Goal: Task Accomplishment & Management: Manage account settings

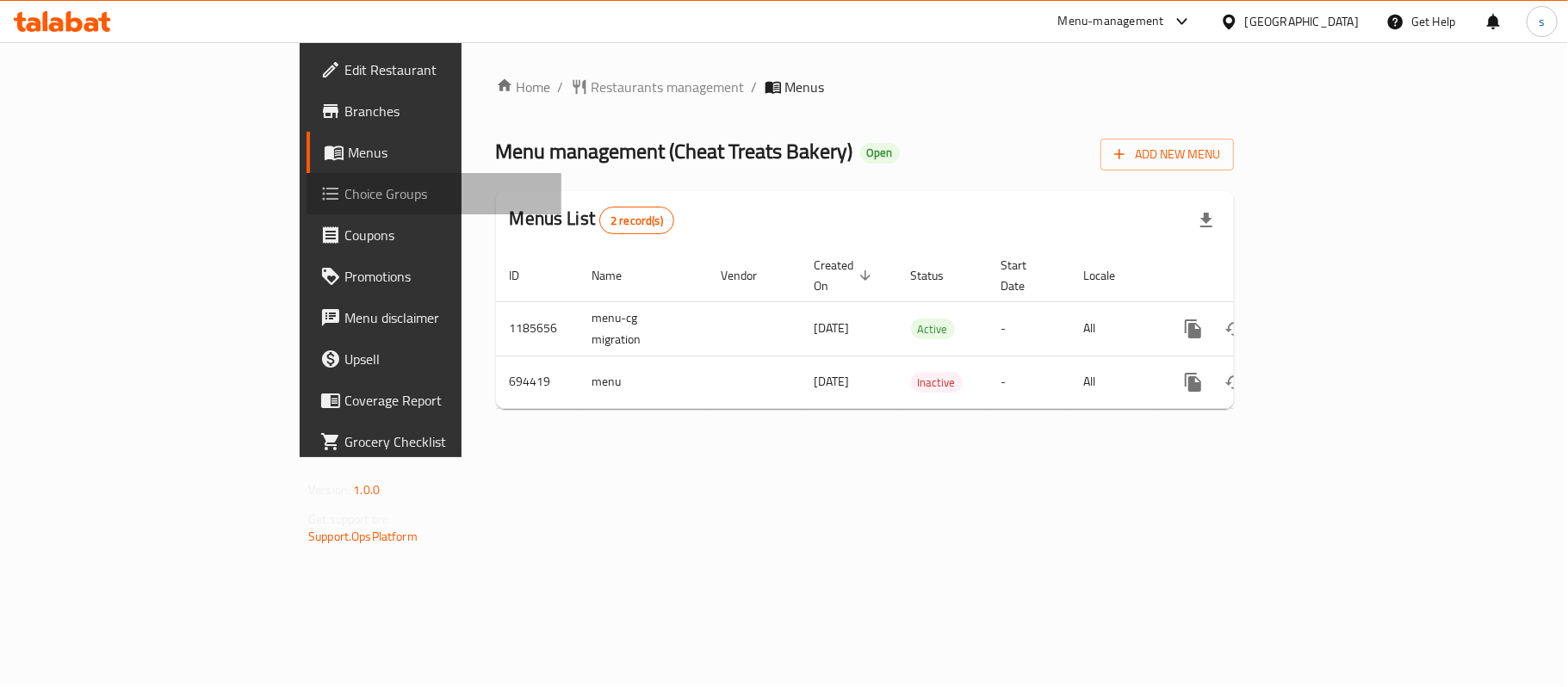
click at [345, 189] on span "Choice Groups" at bounding box center [446, 194] width 203 height 20
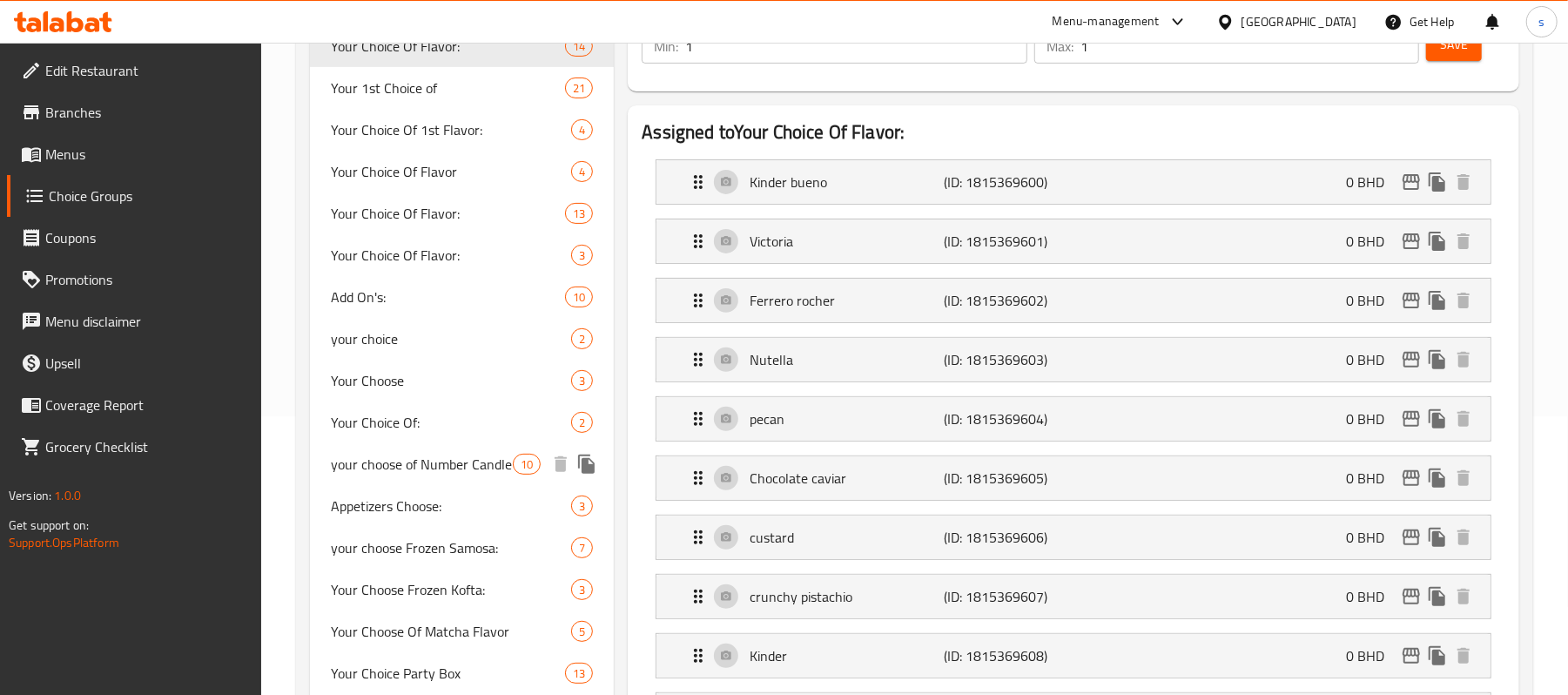
scroll to position [349, 0]
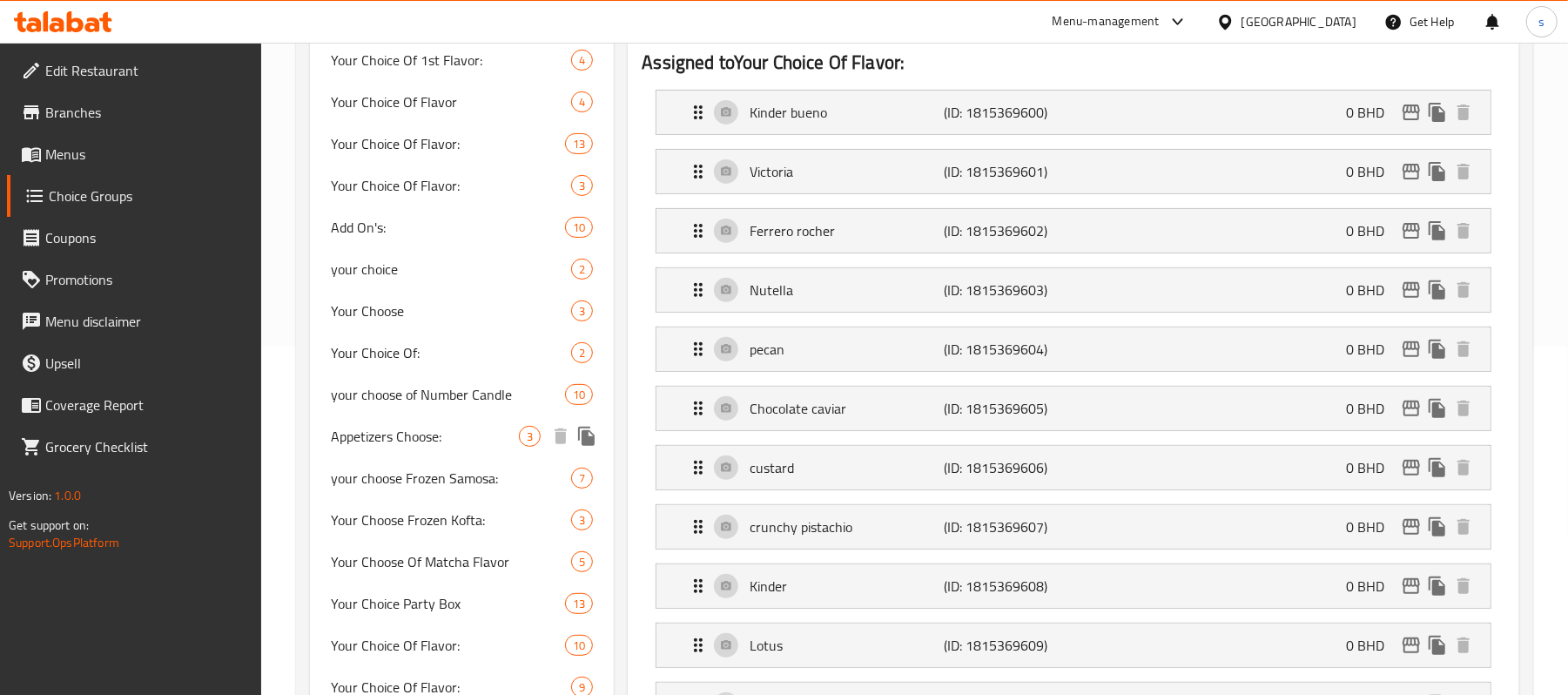
click at [411, 443] on span "Appetizers Choose:" at bounding box center [425, 437] width 188 height 21
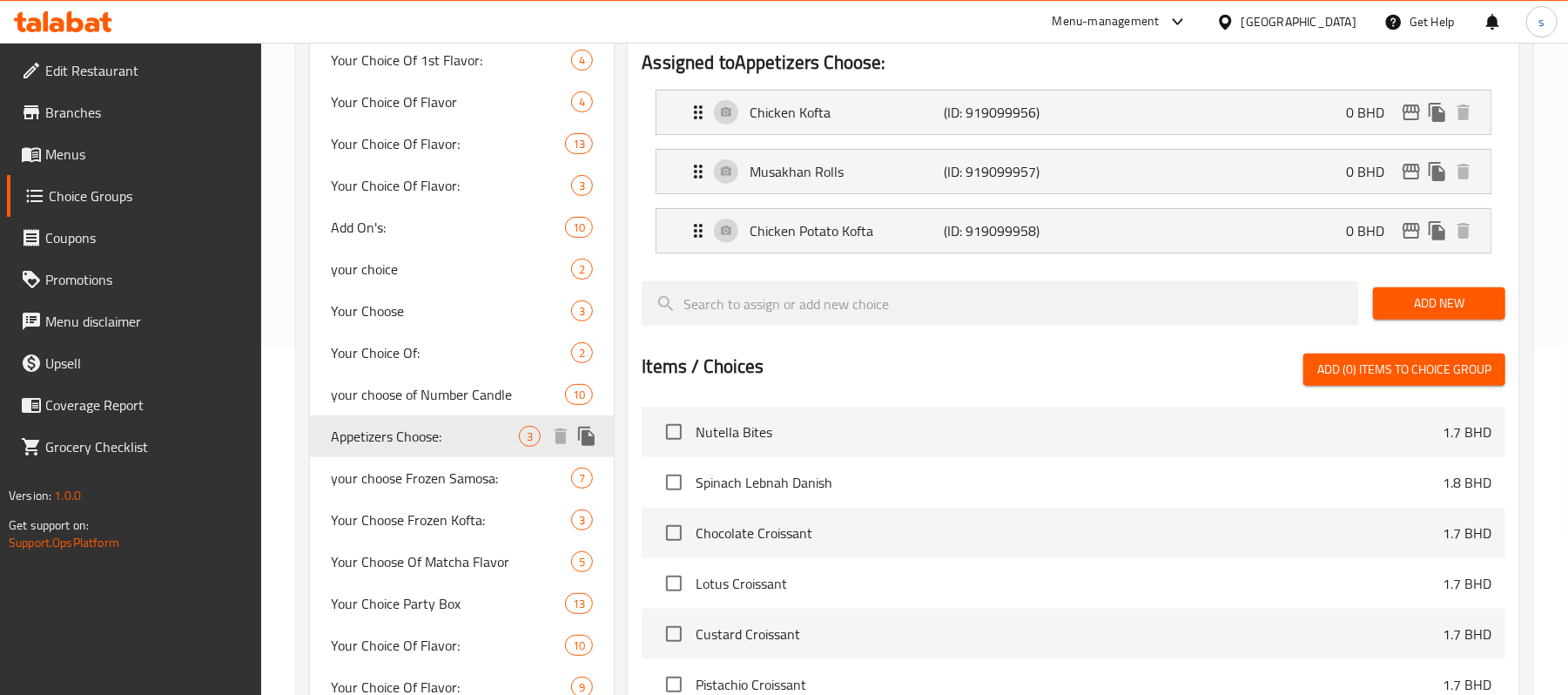
type input "Appetizers Choose:"
type input "اختيار المقبلات:"
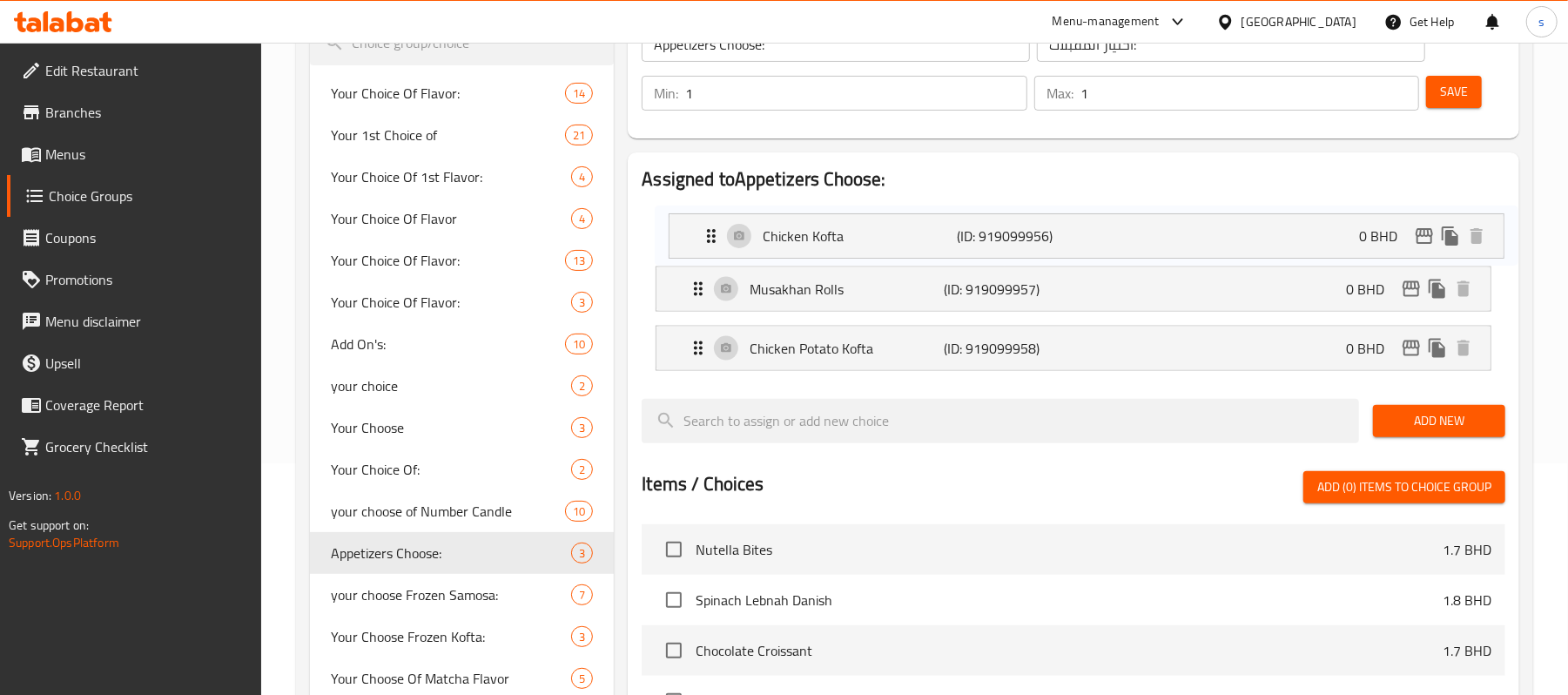
drag, startPoint x: 840, startPoint y: 230, endPoint x: 833, endPoint y: 238, distance: 10.6
click at [833, 238] on nav "Chicken Kofta (ID: 919099956) 0 BHD Name (En) Chicken Kofta Name (En) Name (Ar)…" at bounding box center [1073, 288] width 863 height 192
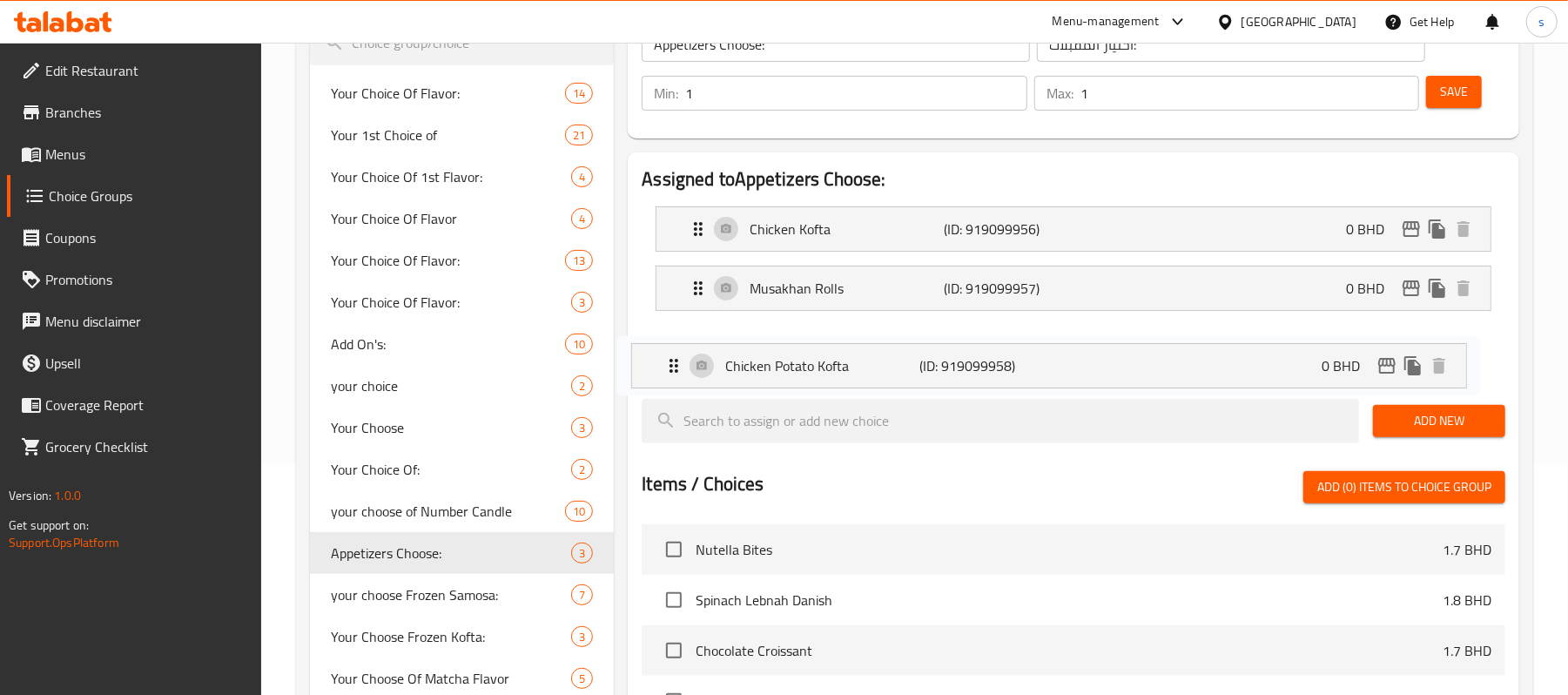
drag, startPoint x: 905, startPoint y: 353, endPoint x: 882, endPoint y: 370, distance: 28.6
click at [882, 370] on nav "Chicken Kofta (ID: 919099956) 0 BHD Name (En) Chicken Kofta Name (En) Name (Ar)…" at bounding box center [1073, 288] width 863 height 192
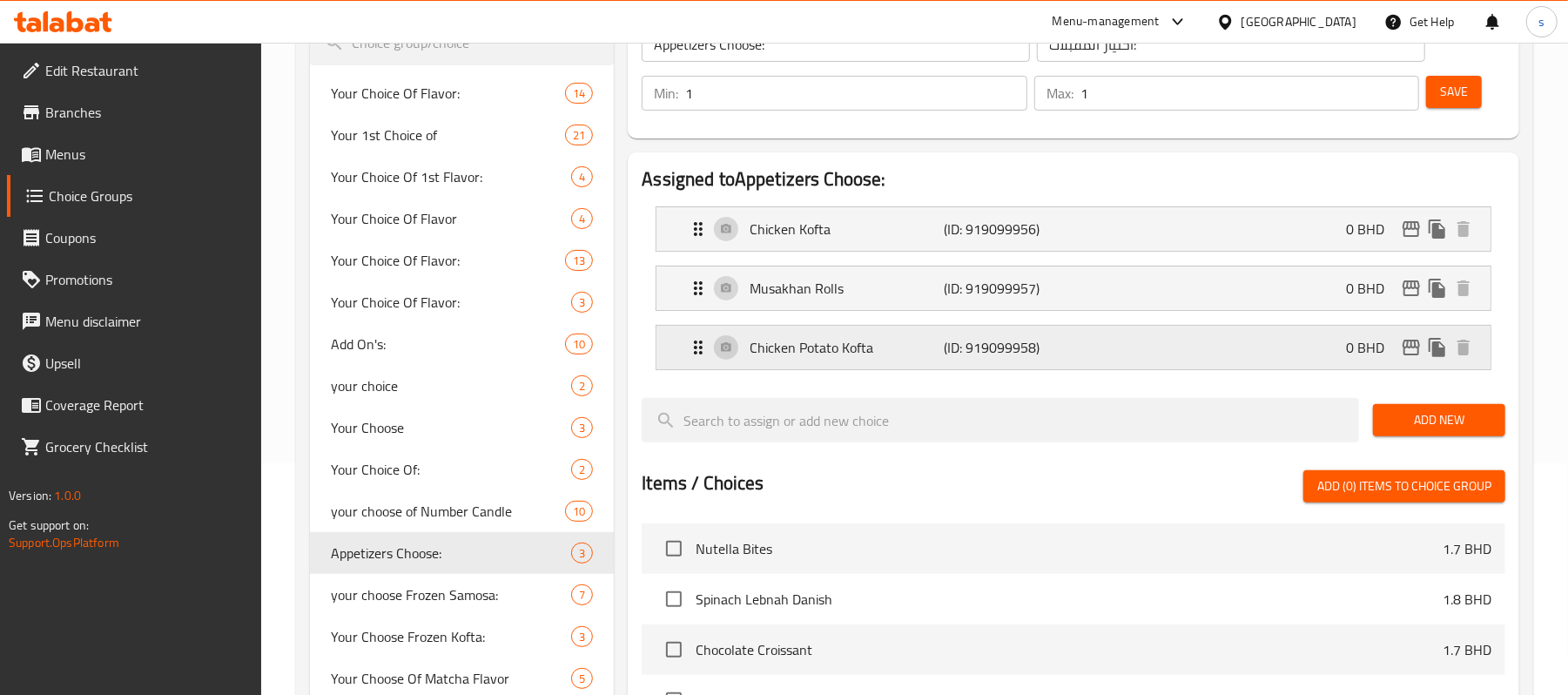
click at [770, 349] on p "Chicken Potato Kofta" at bounding box center [846, 347] width 194 height 21
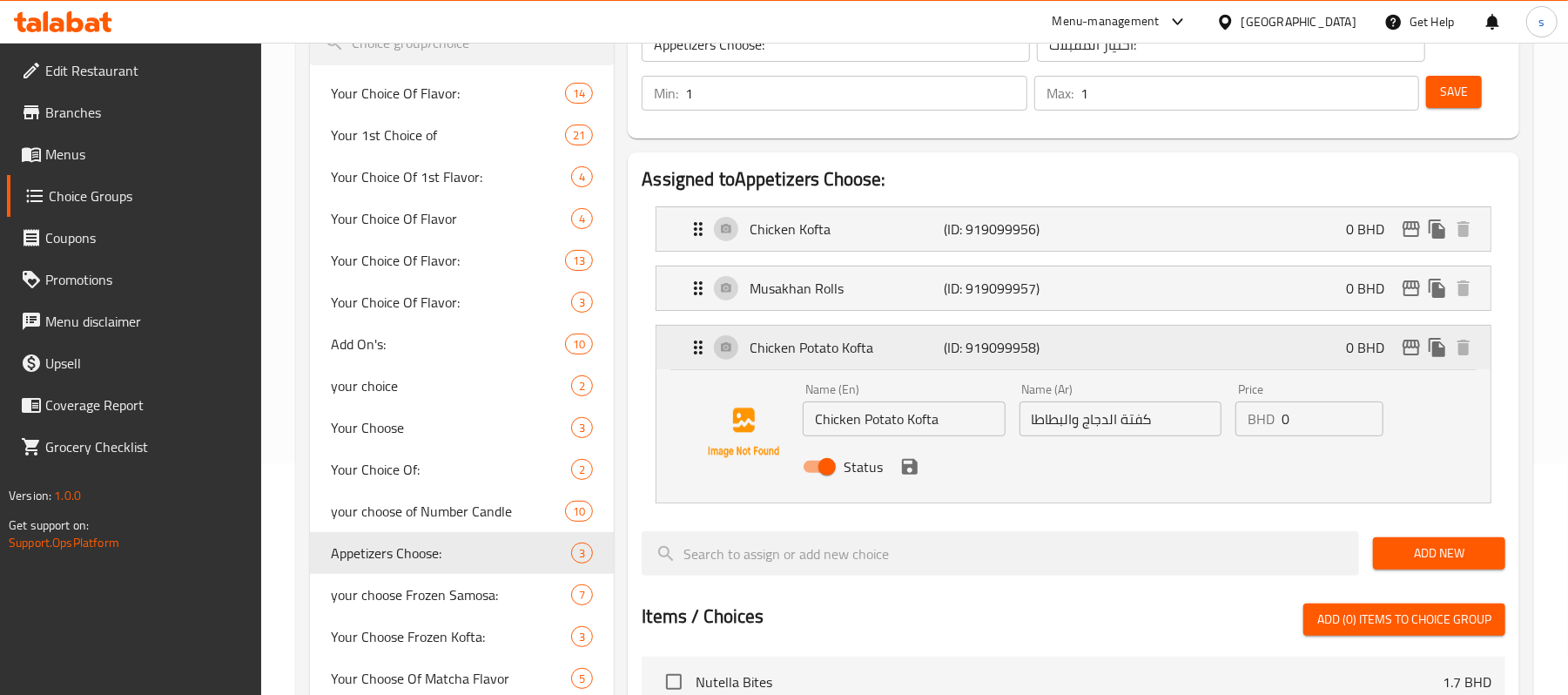
click at [770, 349] on p "Chicken Potato Kofta" at bounding box center [846, 347] width 194 height 21
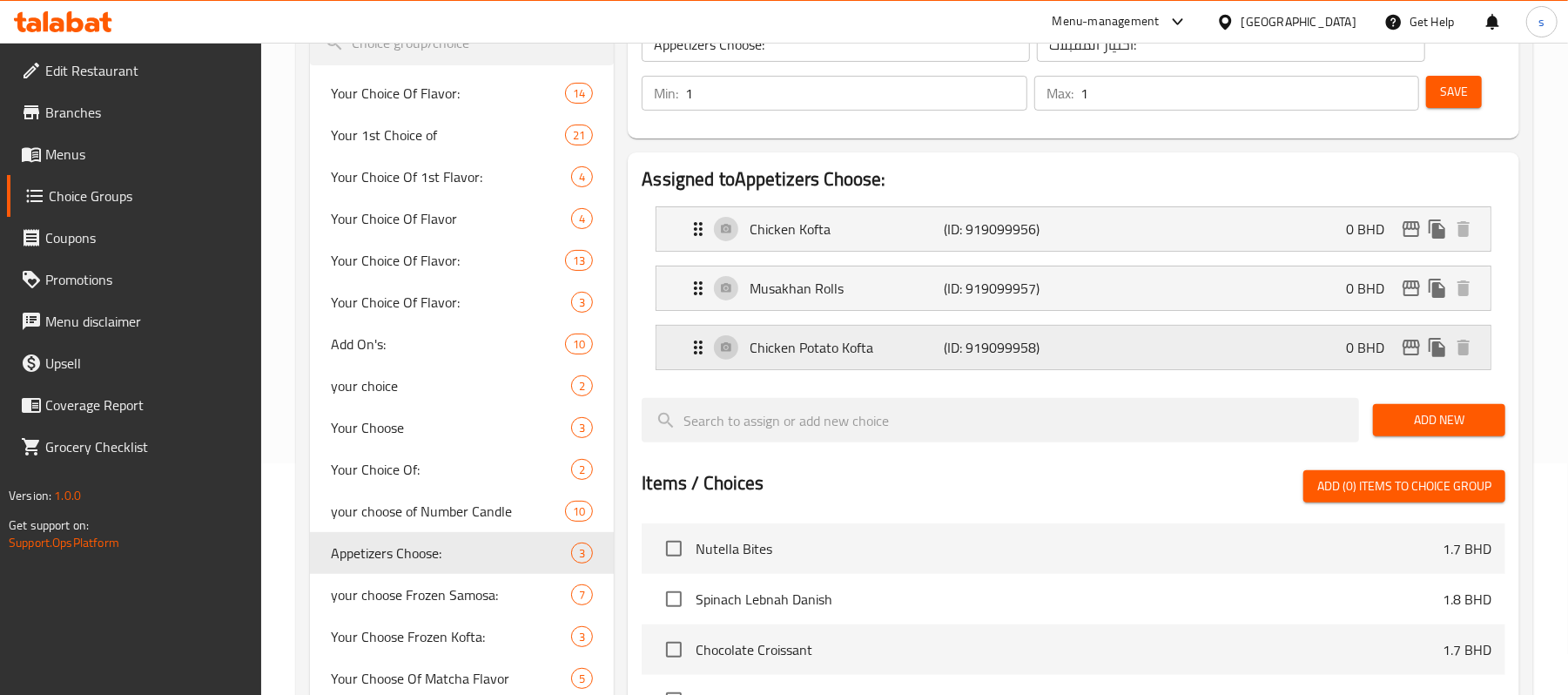
click at [770, 349] on p "Chicken Potato Kofta" at bounding box center [846, 347] width 194 height 21
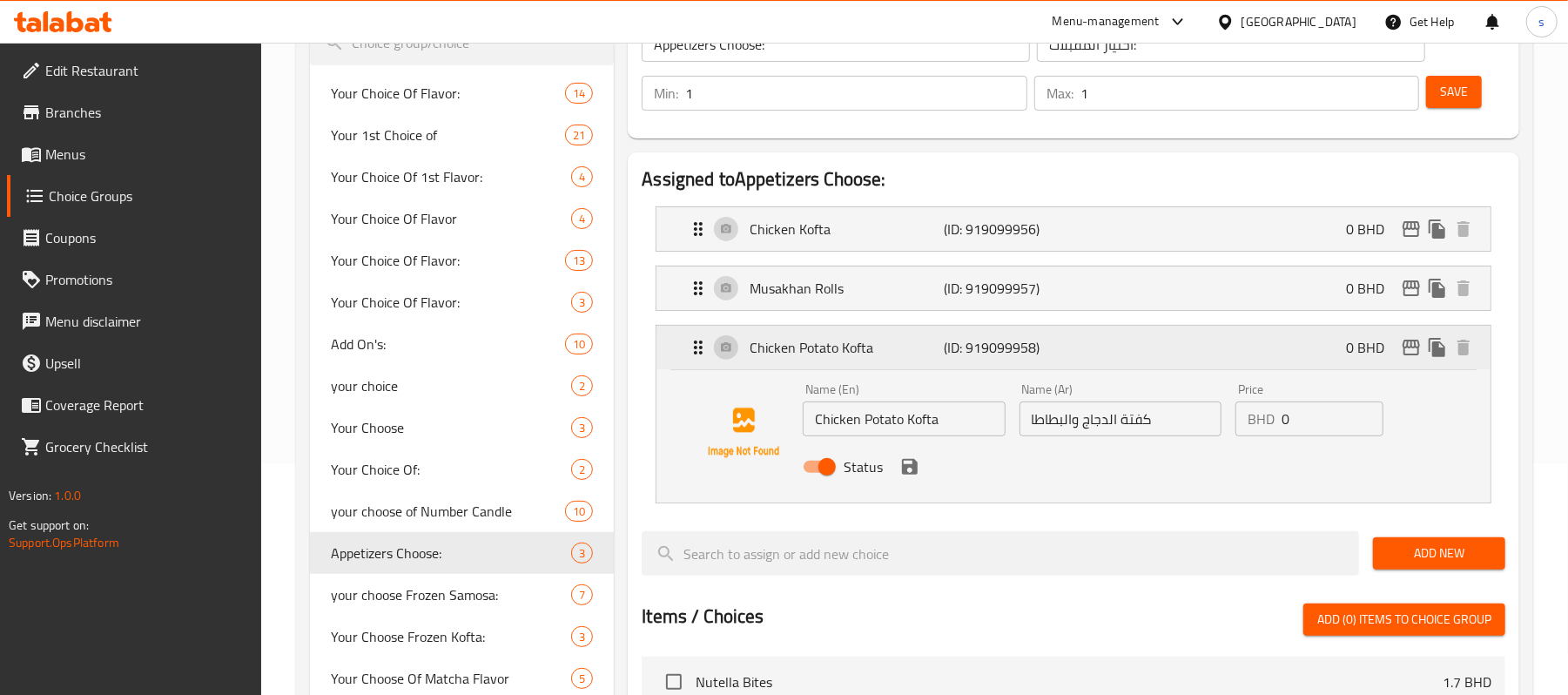
click at [770, 349] on p "Chicken Potato Kofta" at bounding box center [846, 347] width 194 height 21
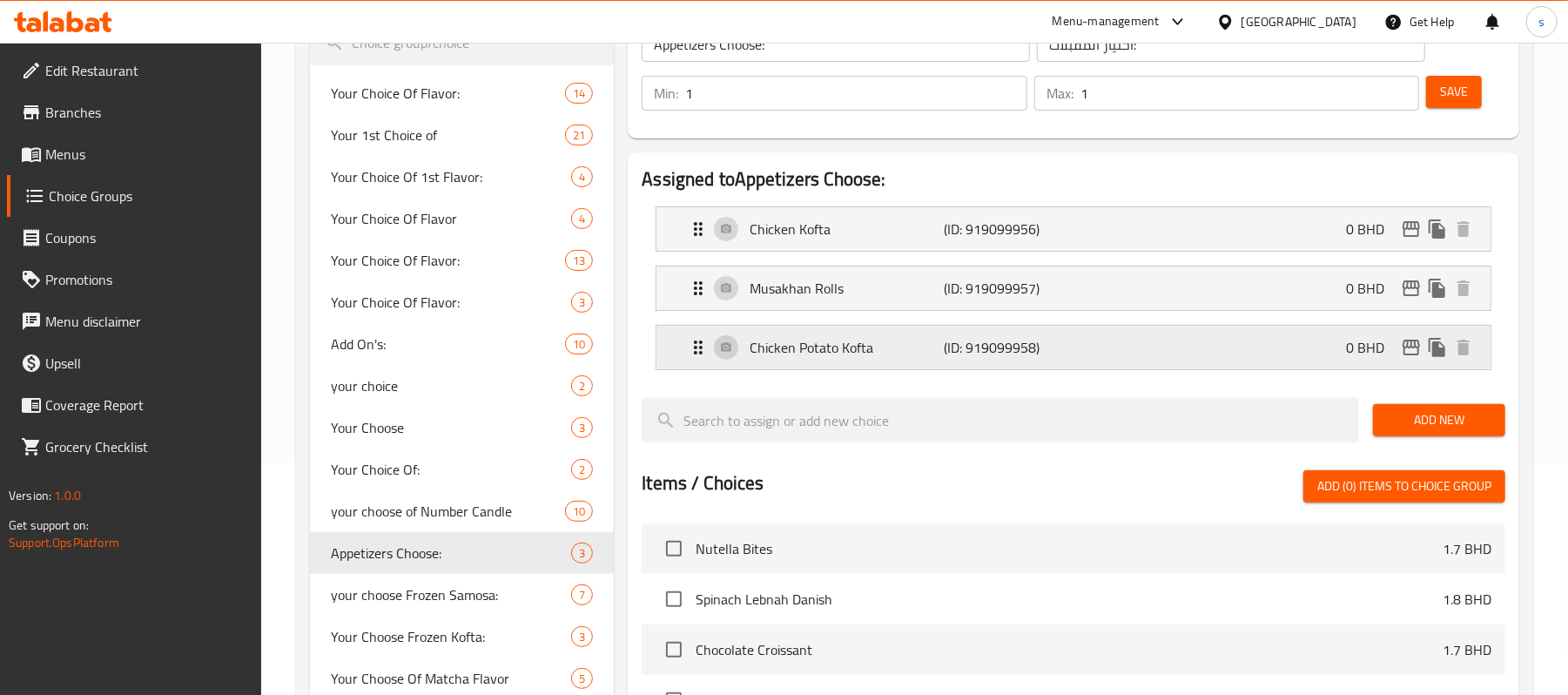
click at [770, 349] on p "Chicken Potato Kofta" at bounding box center [846, 347] width 194 height 21
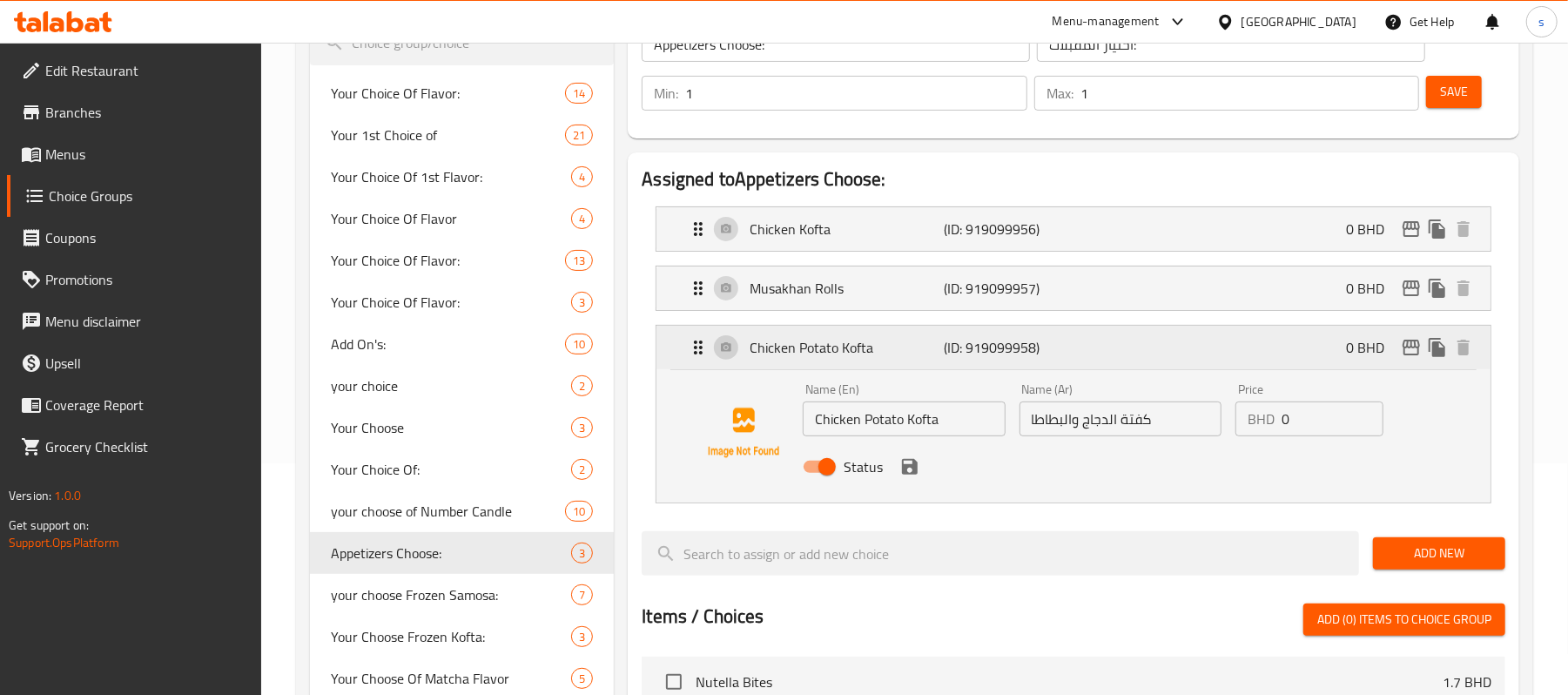
click at [770, 349] on p "Chicken Potato Kofta" at bounding box center [846, 347] width 194 height 21
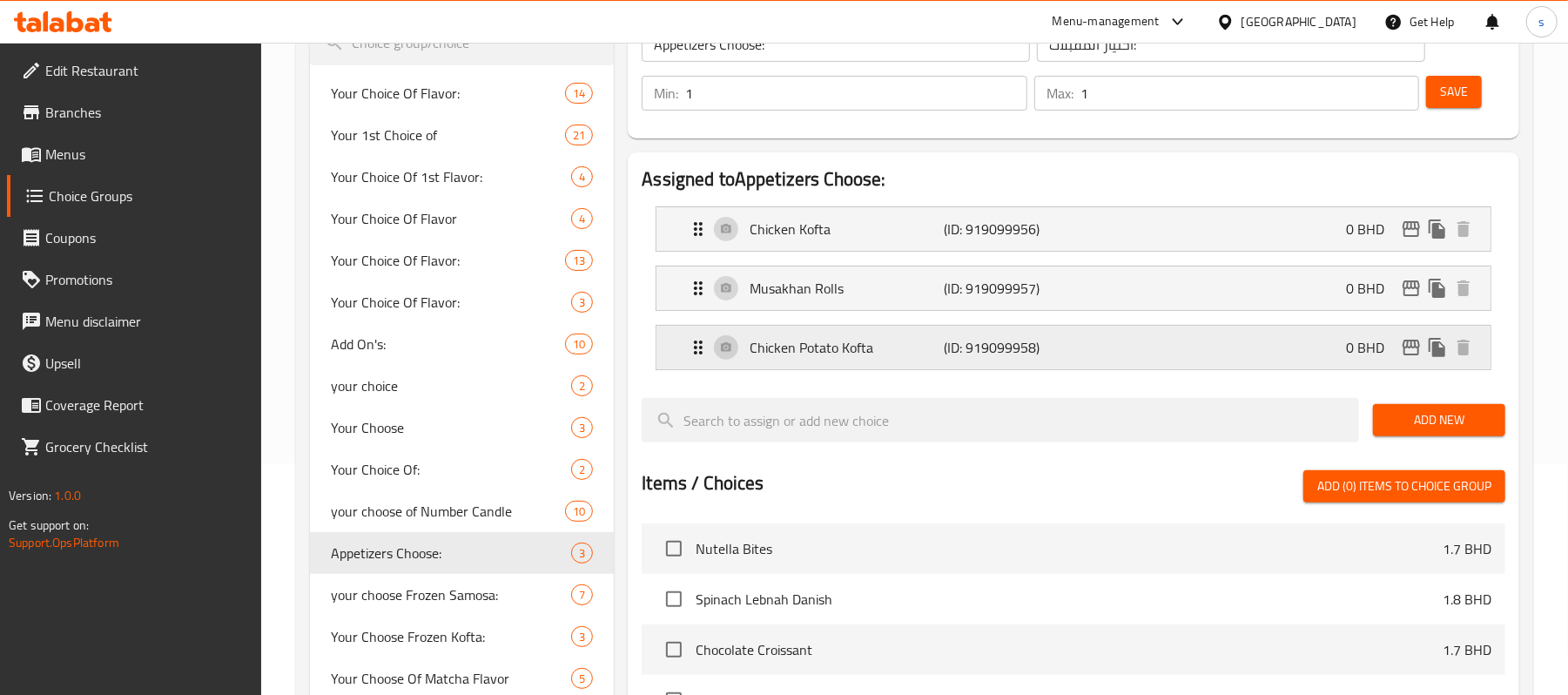
click at [770, 349] on p "Chicken Potato Kofta" at bounding box center [846, 347] width 194 height 21
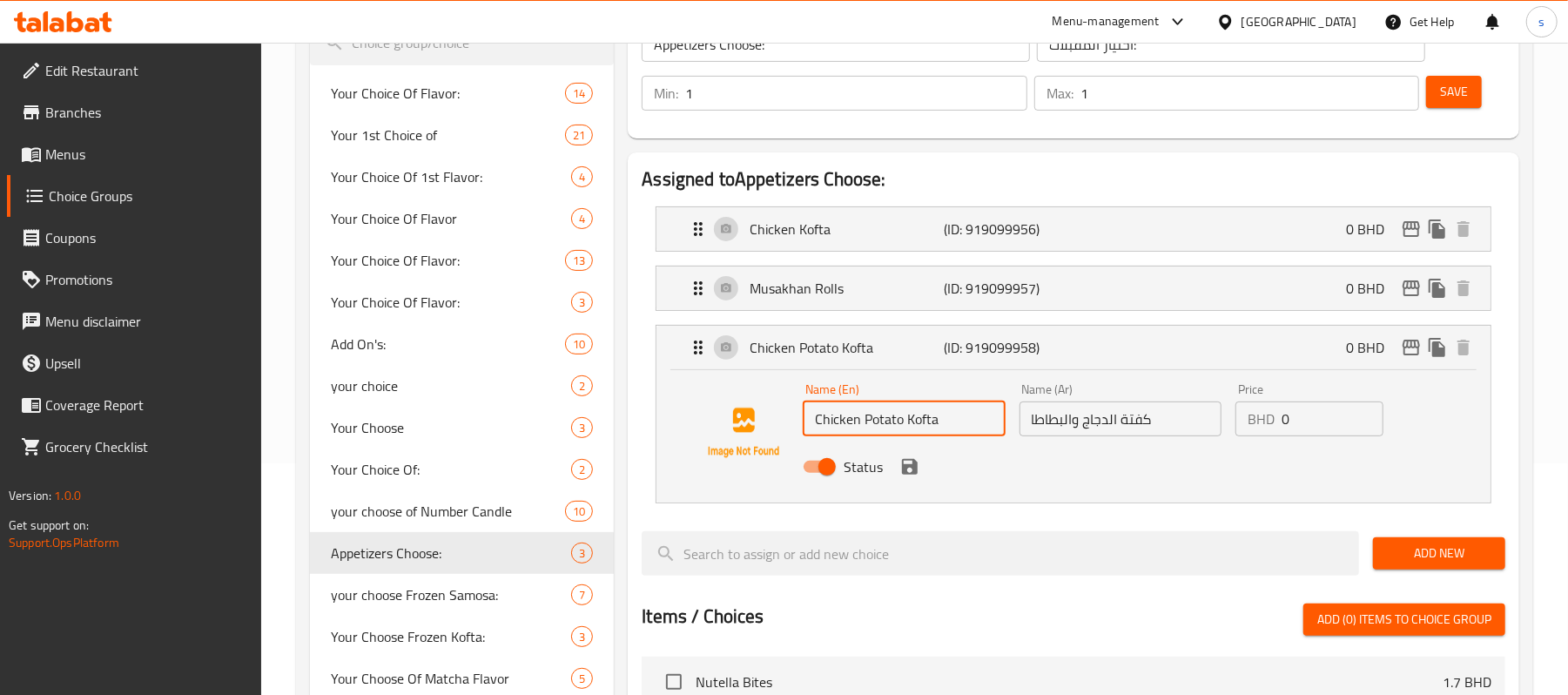
drag, startPoint x: 812, startPoint y: 419, endPoint x: 969, endPoint y: 434, distance: 157.7
click at [969, 434] on input "Chicken Potato Kofta" at bounding box center [903, 419] width 202 height 35
click at [802, 354] on p "Chicken Potato Kofta" at bounding box center [846, 347] width 194 height 21
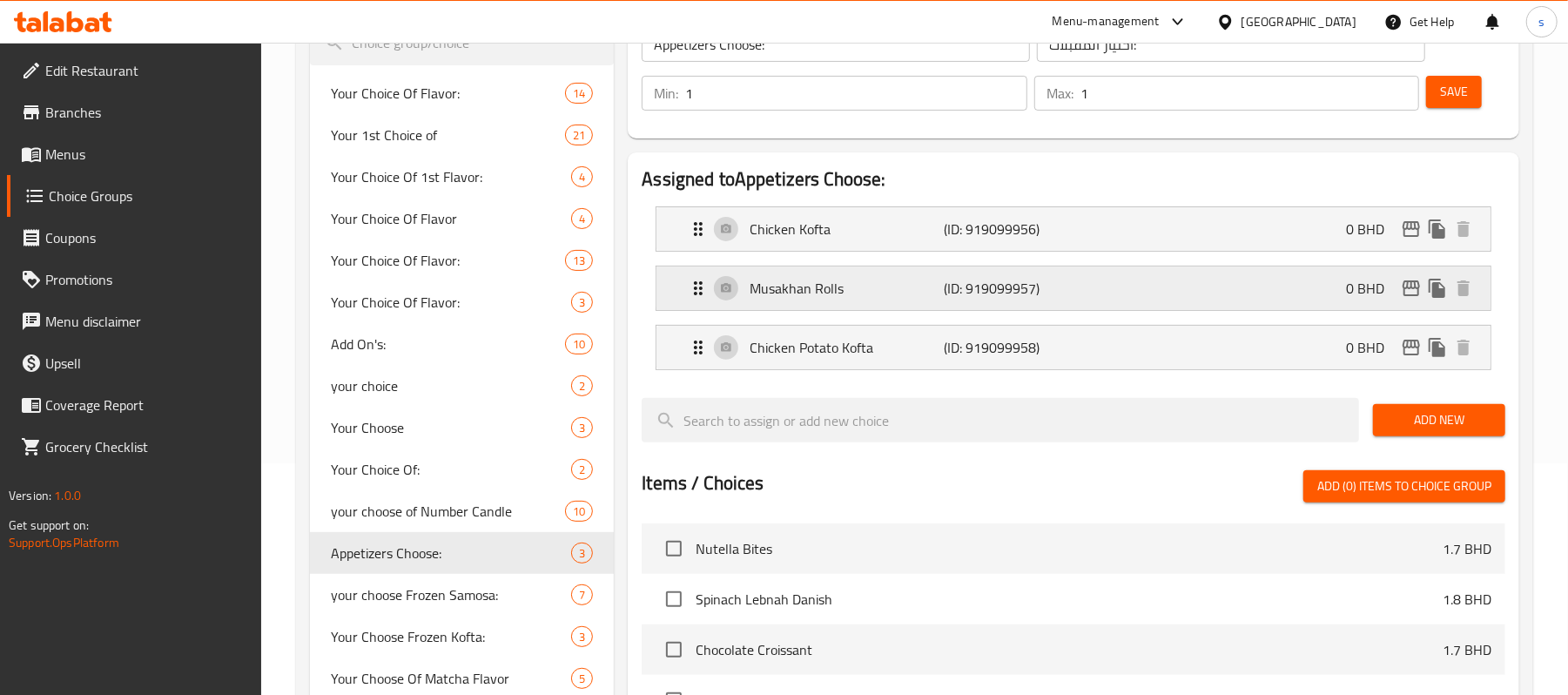
click at [809, 297] on p "Musakhan Rolls" at bounding box center [846, 288] width 194 height 21
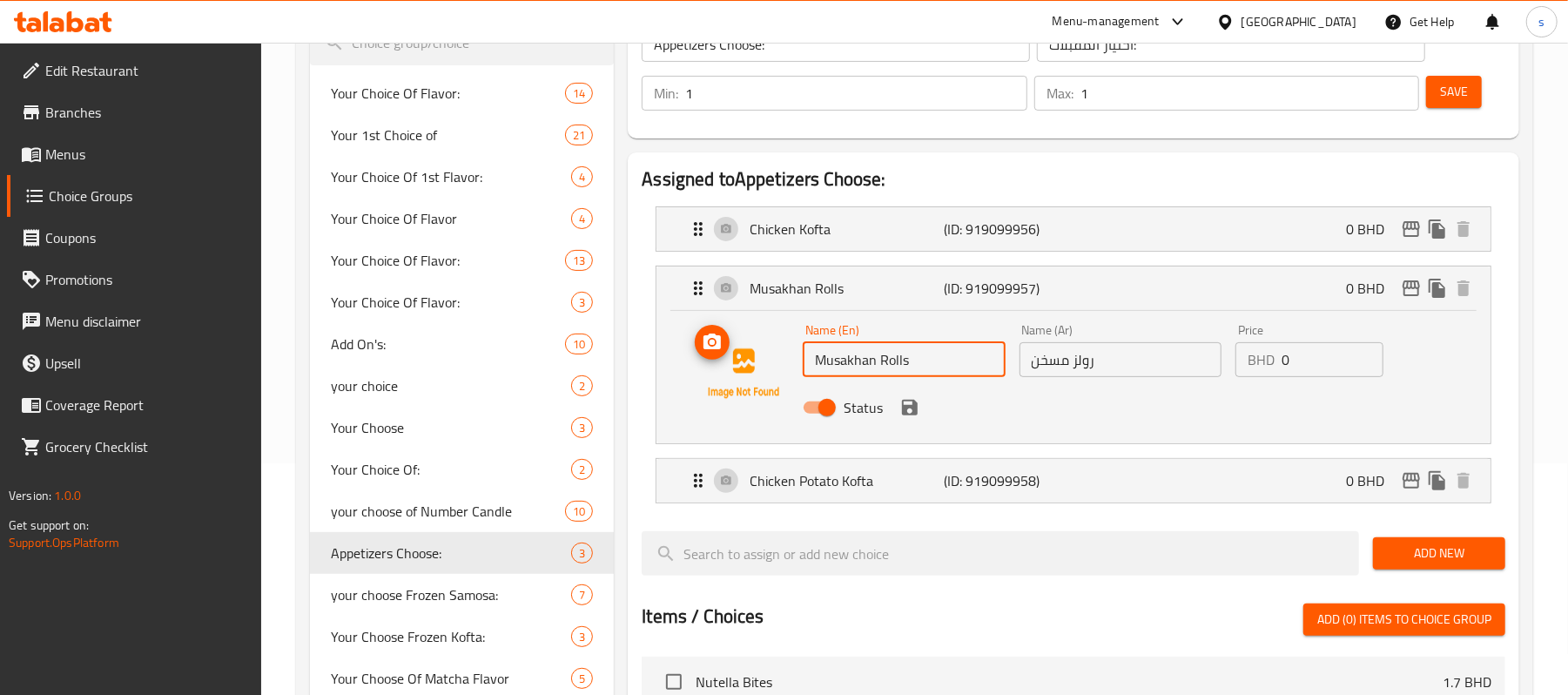
drag, startPoint x: 945, startPoint y: 373, endPoint x: 783, endPoint y: 383, distance: 162.3
click at [783, 383] on div "Name (En) Musakhan Rolls Name (En) Name (Ar) رولز مسخن Name (Ar) Price BHD 0 Pr…" at bounding box center [1073, 373] width 778 height 118
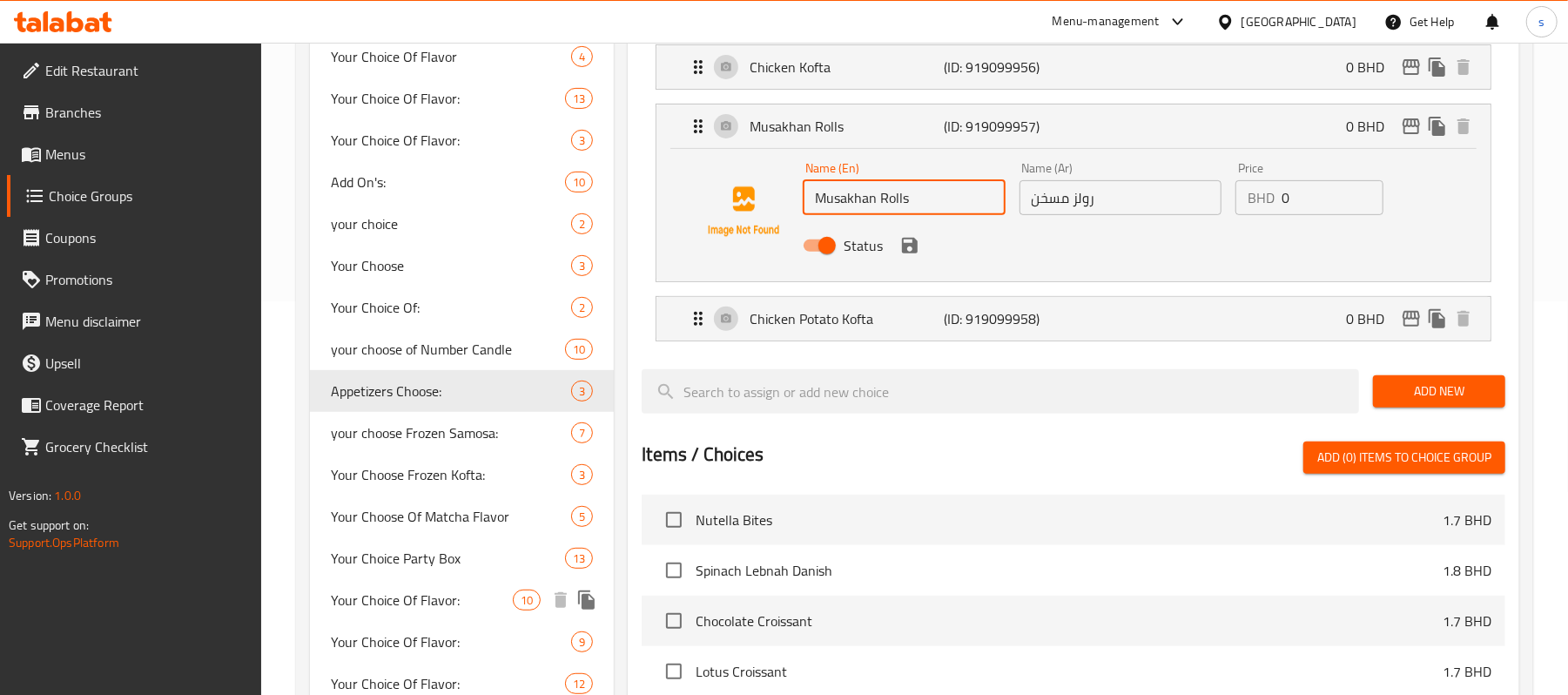
scroll to position [465, 0]
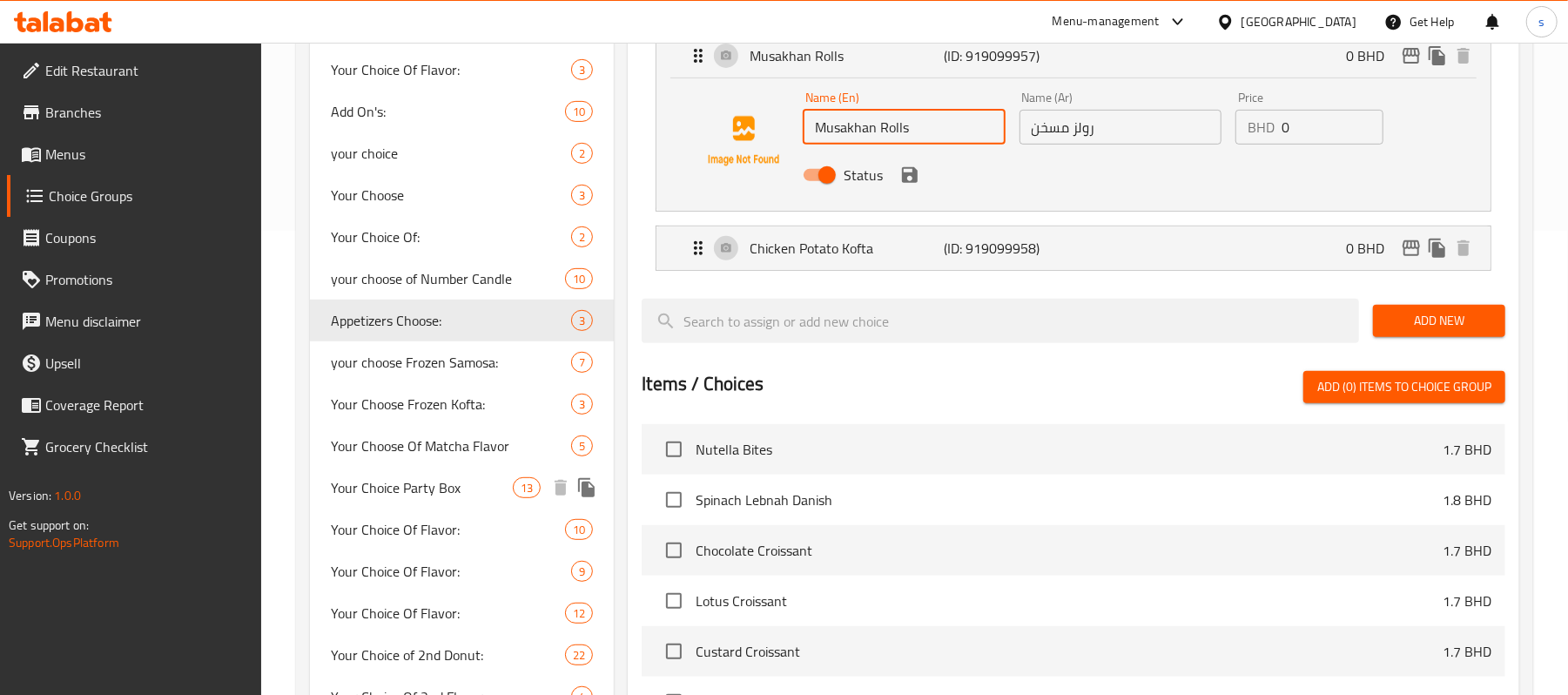
click at [415, 486] on span "Your Choice Party Box" at bounding box center [421, 488] width 182 height 21
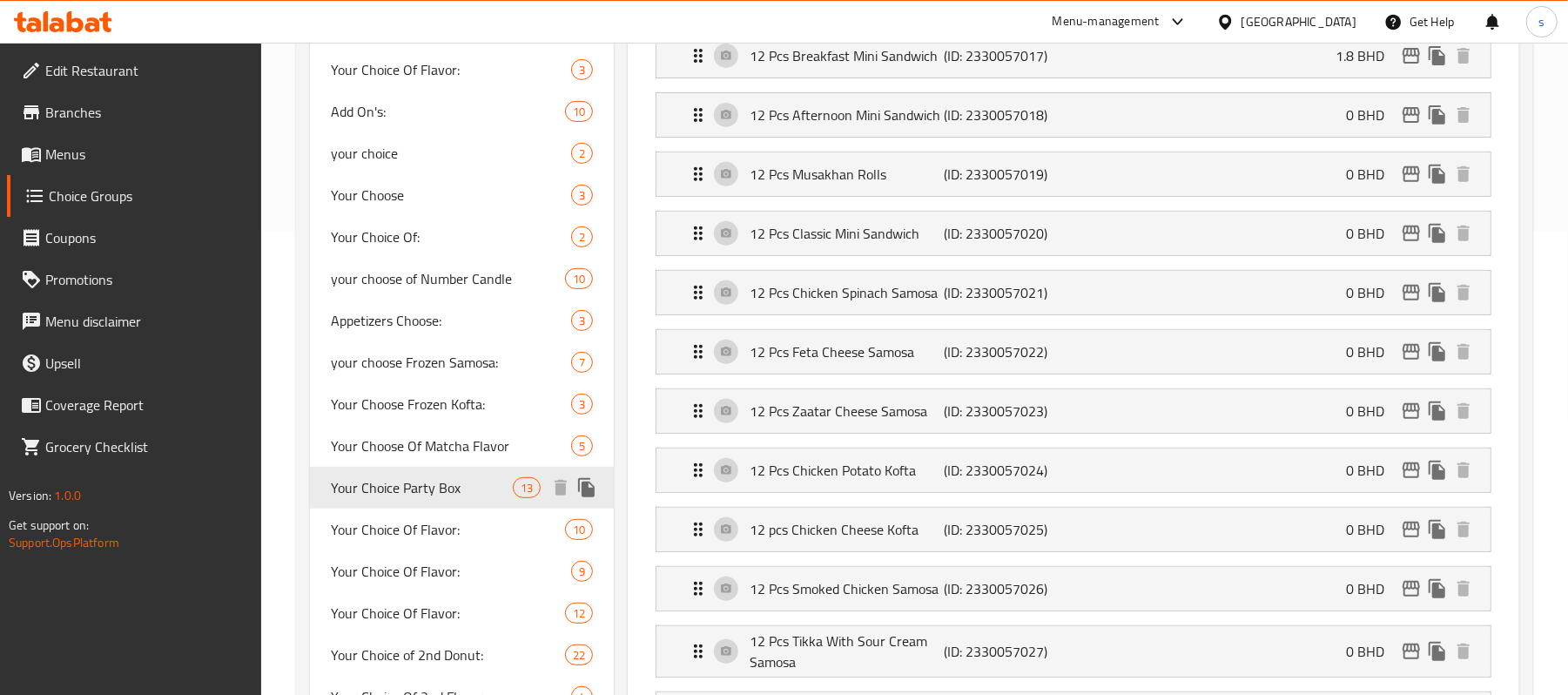
type input "Your Choice Party Box"
type input "صندوق حفلة ذي تختاره"
